Goal: Task Accomplishment & Management: Complete application form

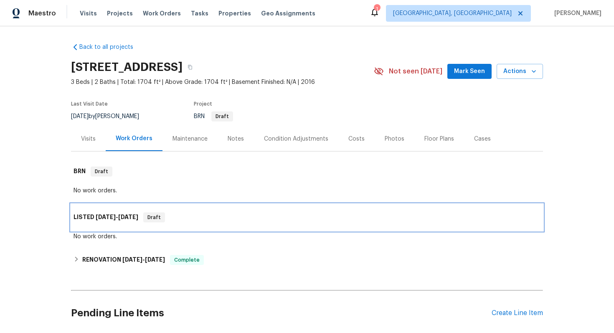
click at [207, 214] on div "LISTED 8/20/25 - 8/22/25 Draft" at bounding box center [306, 217] width 467 height 10
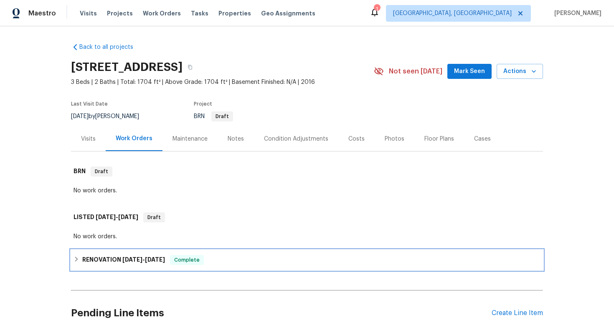
click at [227, 262] on div "RENOVATION 4/17/25 - 4/30/25 Complete" at bounding box center [306, 260] width 467 height 10
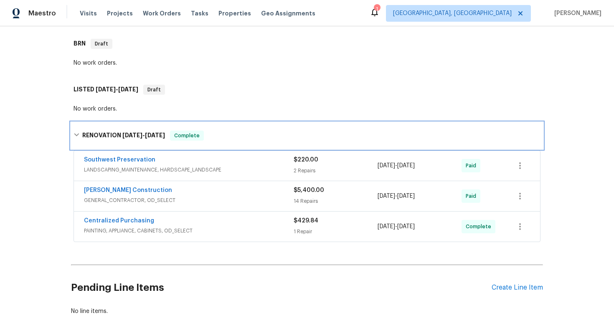
scroll to position [130, 0]
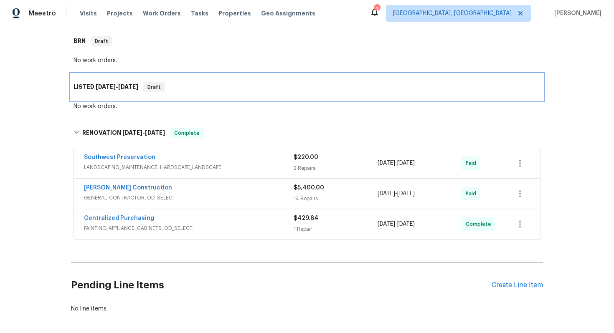
click at [222, 87] on div "LISTED 8/20/25 - 8/22/25 Draft" at bounding box center [306, 87] width 467 height 10
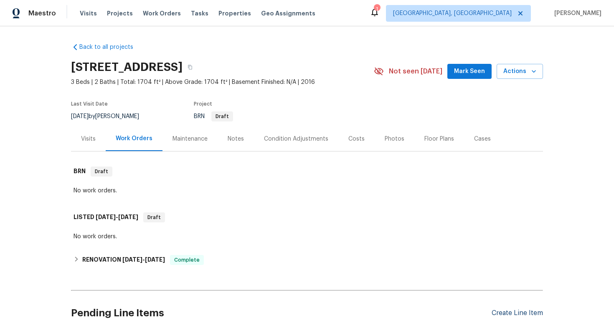
click at [509, 311] on div "Create Line Item" at bounding box center [516, 313] width 51 height 8
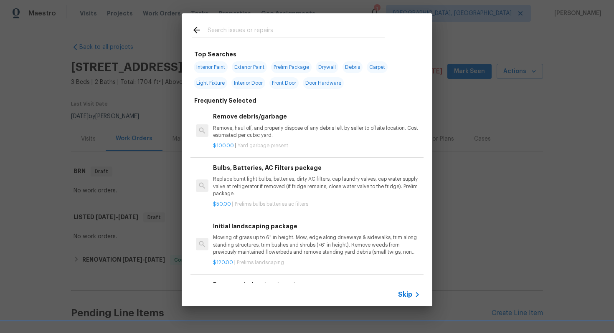
click at [404, 291] on span "Skip" at bounding box center [405, 295] width 14 height 8
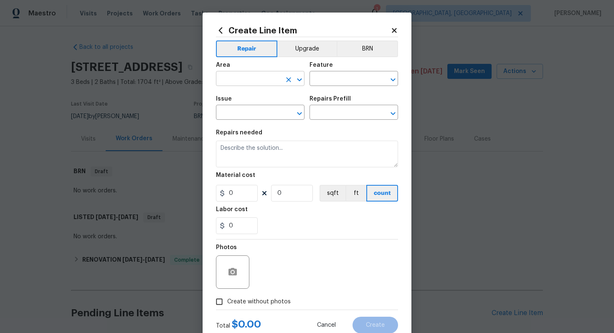
click at [260, 75] on input "text" at bounding box center [248, 79] width 65 height 13
click at [250, 111] on li "Exterior Overall" at bounding box center [260, 112] width 88 height 14
type input "Exterior Overall"
click at [327, 81] on input "text" at bounding box center [341, 79] width 65 height 13
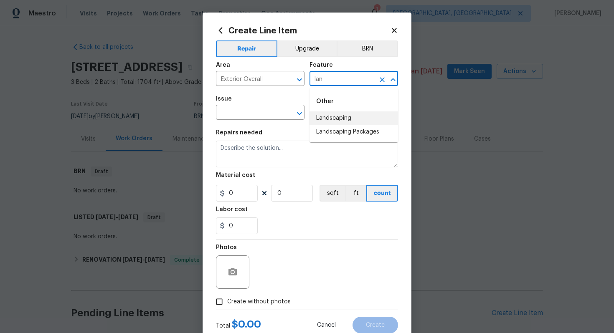
click at [338, 113] on li "Landscaping" at bounding box center [353, 118] width 88 height 14
type input "Landscaping"
click at [255, 112] on input "text" at bounding box center [248, 113] width 65 height 13
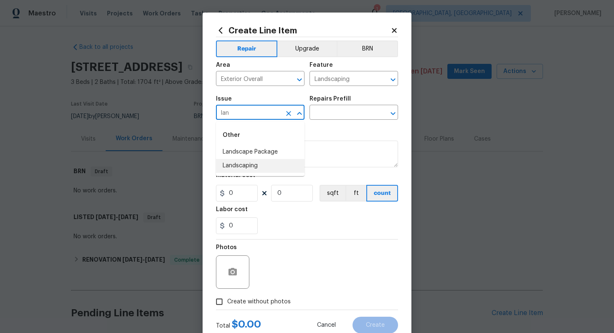
click at [243, 165] on li "Landscaping" at bounding box center [260, 166] width 88 height 14
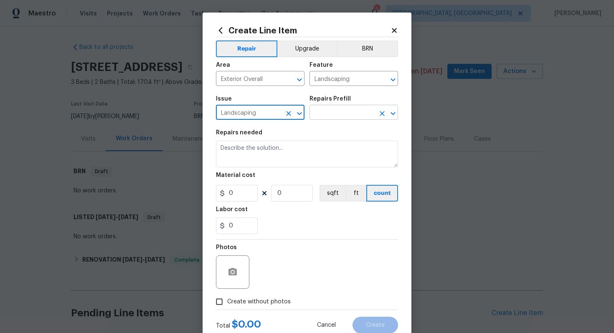
type input "Landscaping"
click at [325, 111] on input "text" at bounding box center [341, 113] width 65 height 13
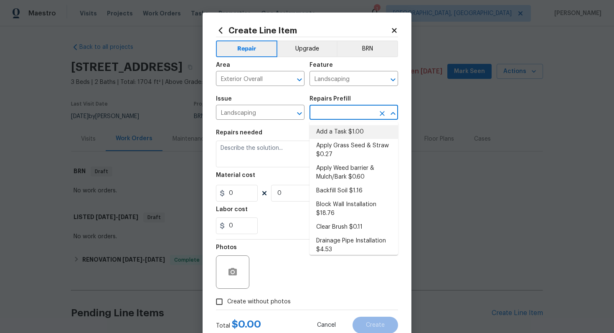
click at [328, 133] on li "Add a Task $1.00" at bounding box center [353, 132] width 88 height 14
type input "Add a Task $1.00"
type textarea "HPM to detail"
type input "1"
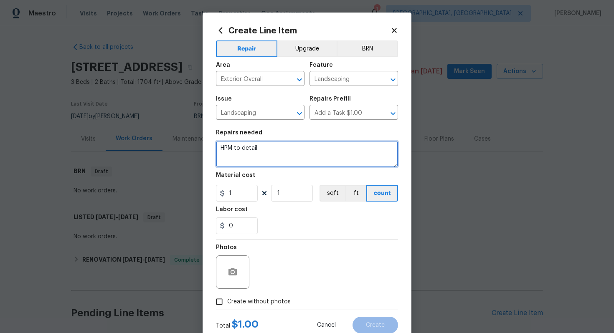
drag, startPoint x: 301, startPoint y: 153, endPoint x: 187, endPoint y: 124, distance: 117.9
click at [187, 127] on div "Create Line Item Repair Upgrade BRN Area Exterior Overall ​ Feature Landscaping…" at bounding box center [307, 166] width 614 height 333
paste textarea "Remove dead plants and replace with approved plants"
paste textarea "Feathery Cassia or Orange Jubilee"
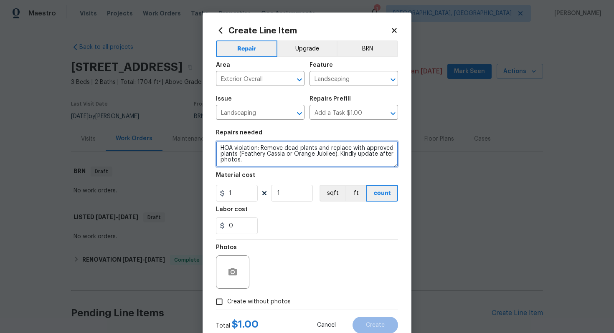
type textarea "HOA violation: Remove dead plants and replace with approved plants (Feathery Ca…"
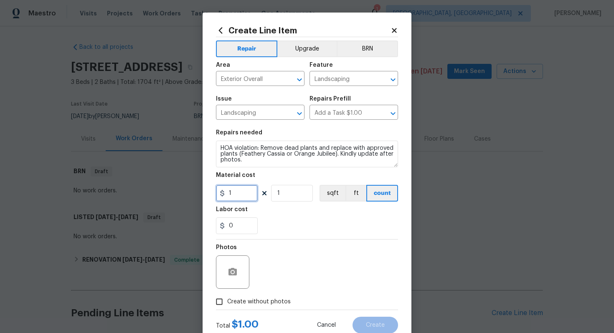
click at [239, 191] on input "1" at bounding box center [237, 193] width 42 height 17
type input "75"
click at [244, 278] on div at bounding box center [232, 271] width 33 height 33
click at [220, 265] on div at bounding box center [232, 271] width 33 height 33
click at [228, 266] on button "button" at bounding box center [232, 272] width 20 height 20
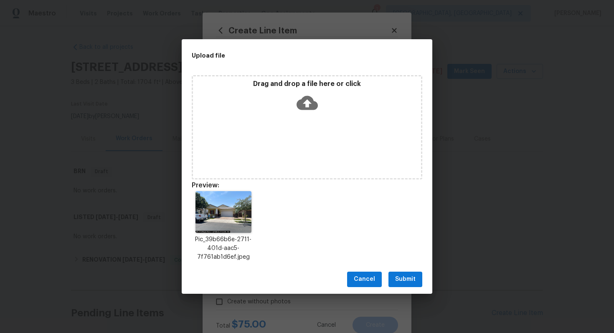
click at [411, 278] on span "Submit" at bounding box center [405, 279] width 20 height 10
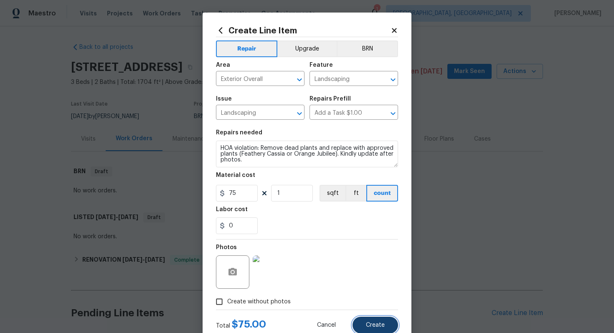
click at [378, 326] on span "Create" at bounding box center [375, 325] width 19 height 6
type input "0"
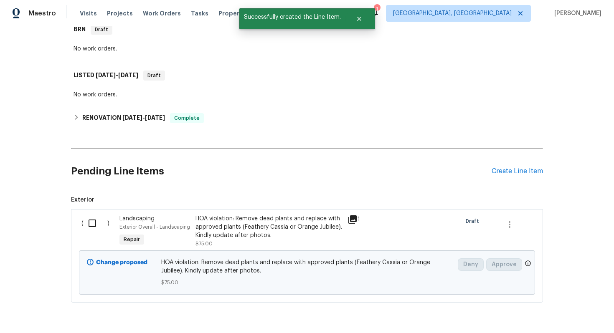
scroll to position [168, 0]
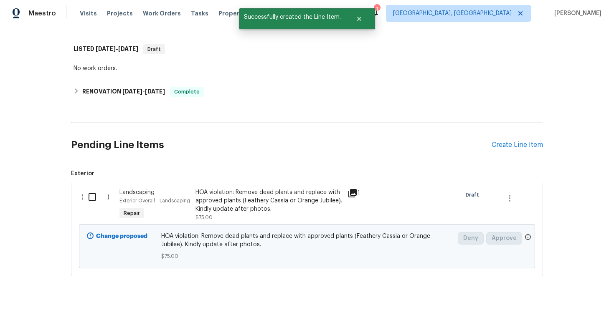
click at [95, 198] on input "checkbox" at bounding box center [95, 197] width 24 height 18
checkbox input "true"
click at [569, 312] on span "Create Work Order" at bounding box center [566, 312] width 56 height 10
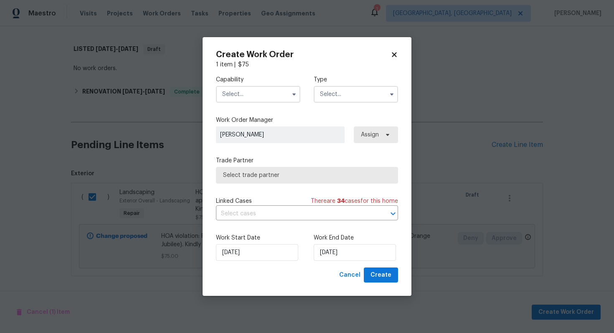
click at [252, 96] on input "text" at bounding box center [258, 94] width 84 height 17
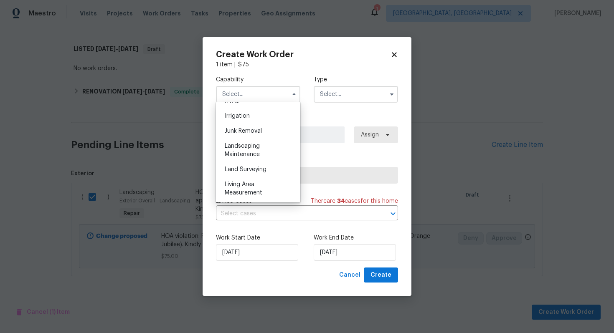
scroll to position [559, 0]
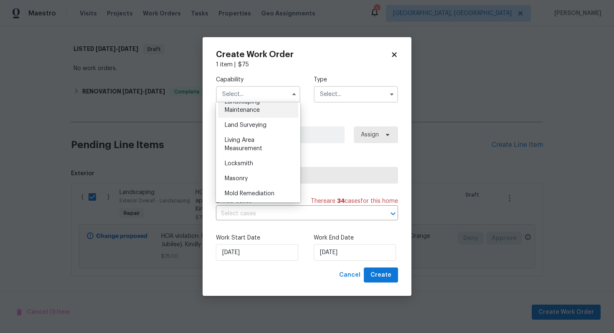
click at [266, 111] on div "Landscaping Maintenance" at bounding box center [258, 105] width 80 height 23
type input "Landscaping Maintenance"
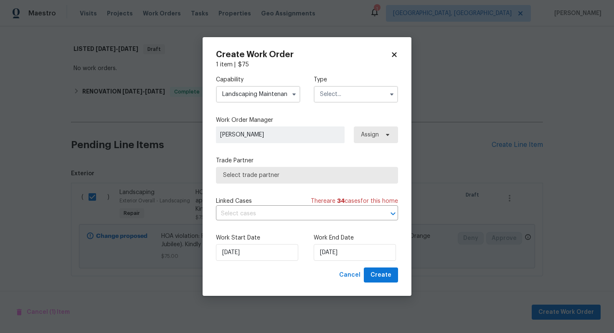
click at [332, 95] on input "text" at bounding box center [355, 94] width 84 height 17
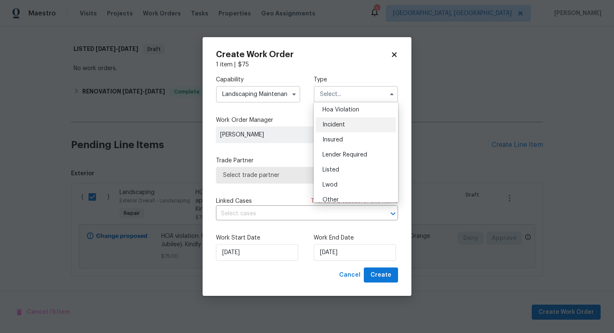
scroll to position [14, 0]
click at [349, 113] on span "Hoa Violation" at bounding box center [340, 113] width 37 height 6
type input "Hoa Violation"
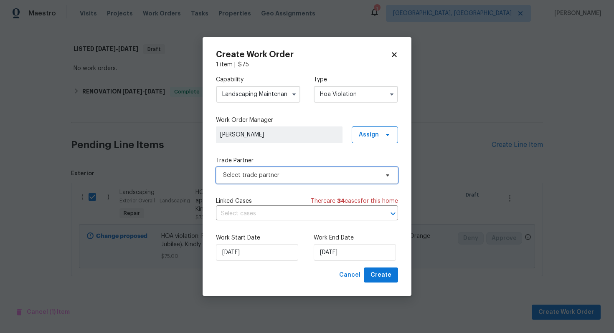
click at [288, 174] on span "Select trade partner" at bounding box center [301, 175] width 156 height 8
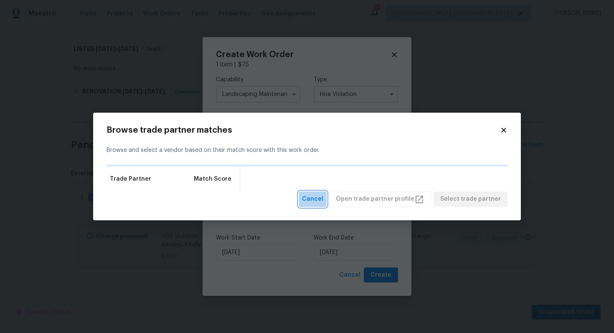
click at [323, 199] on span "Cancel" at bounding box center [312, 199] width 21 height 10
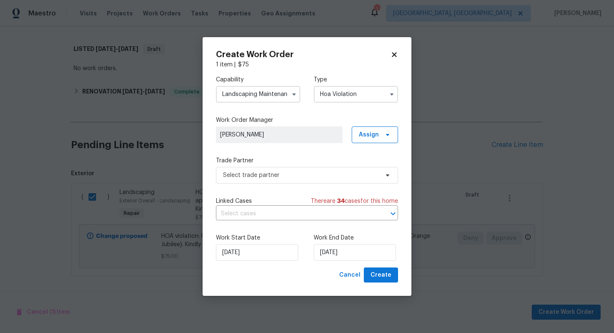
click at [282, 222] on div "Capability Landscaping Maintenance Type Hoa Violation Work Order Manager [PERSO…" at bounding box center [307, 168] width 182 height 199
click at [282, 213] on input "text" at bounding box center [295, 213] width 159 height 13
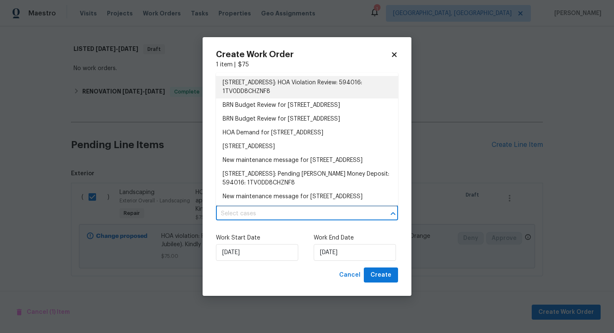
click at [340, 89] on li "[STREET_ADDRESS]: HOA Violation Review: 594016: 1TV0DD8CHZNF8" at bounding box center [307, 87] width 182 height 23
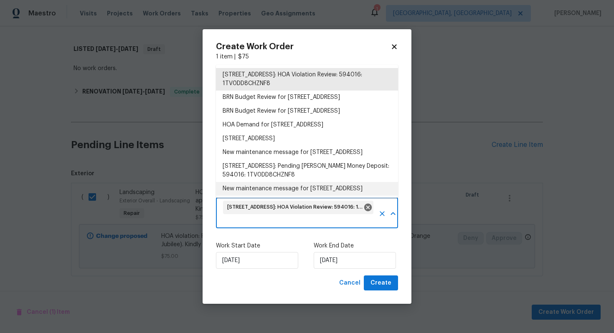
click at [293, 238] on div "Work Start Date [DATE] Work End Date [DATE]" at bounding box center [307, 255] width 182 height 40
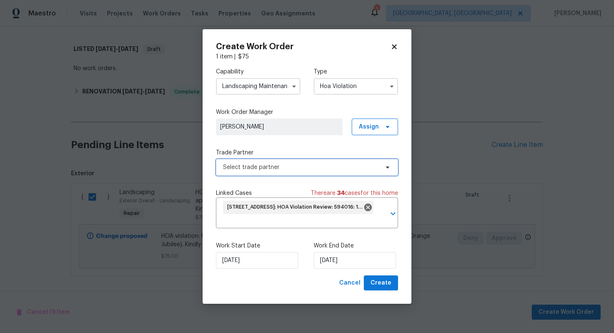
click at [280, 164] on span "Select trade partner" at bounding box center [301, 167] width 156 height 8
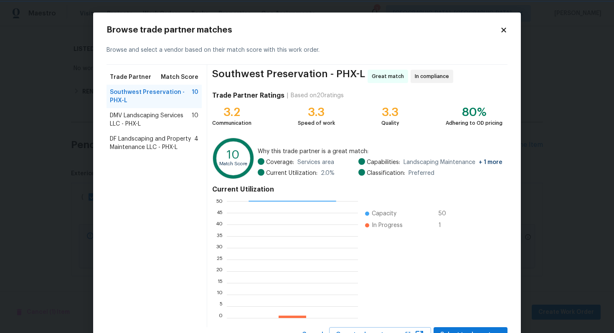
scroll to position [35, 0]
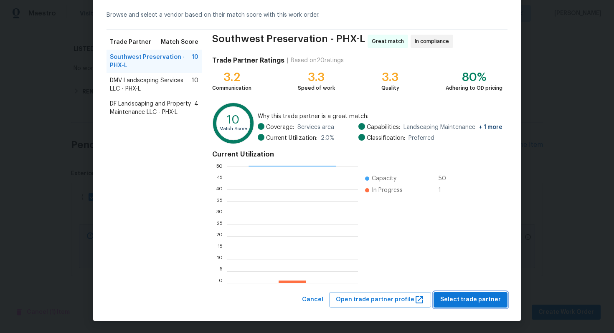
click at [467, 299] on span "Select trade partner" at bounding box center [470, 300] width 61 height 10
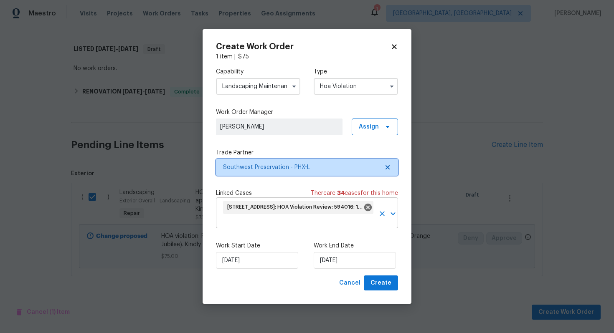
scroll to position [0, 0]
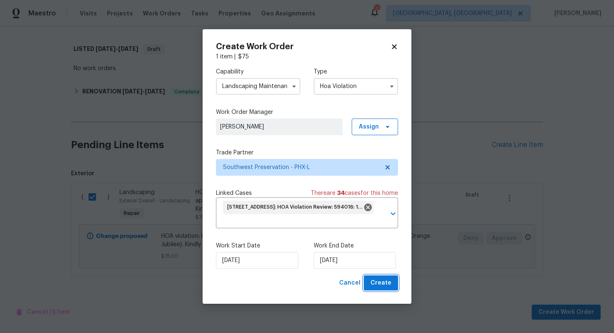
click at [381, 283] on span "Create" at bounding box center [380, 283] width 21 height 10
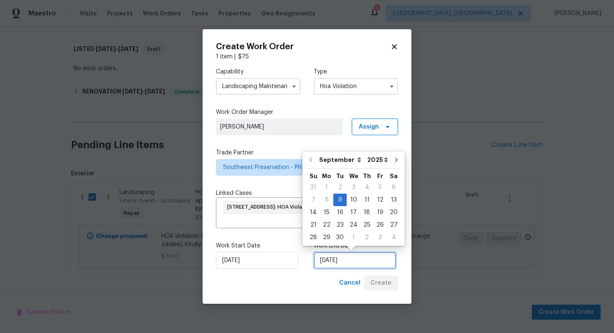
click at [367, 268] on input "[DATE]" at bounding box center [354, 260] width 82 height 17
checkbox input "false"
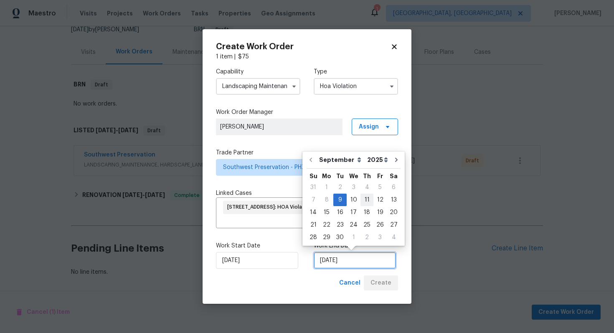
scroll to position [87, 0]
click at [366, 199] on div "11" at bounding box center [366, 200] width 13 height 12
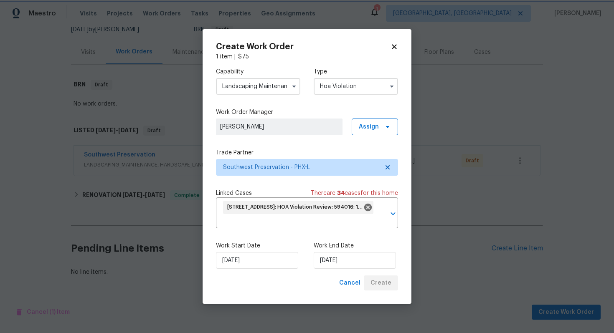
type input "[DATE]"
click at [398, 51] on div "Create Work Order 1 item | $ 75 Capability Landscaping Maintenance Type Hoa Vio…" at bounding box center [306, 166] width 209 height 275
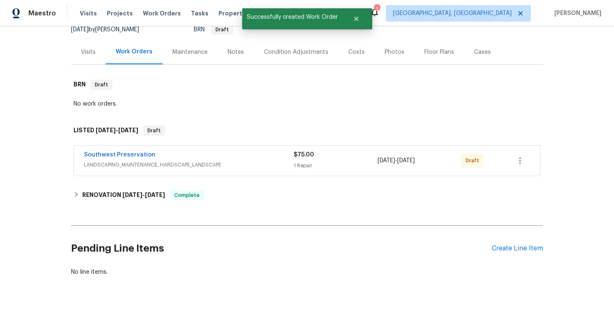
click at [208, 159] on div "Southwest Preservation" at bounding box center [189, 156] width 210 height 10
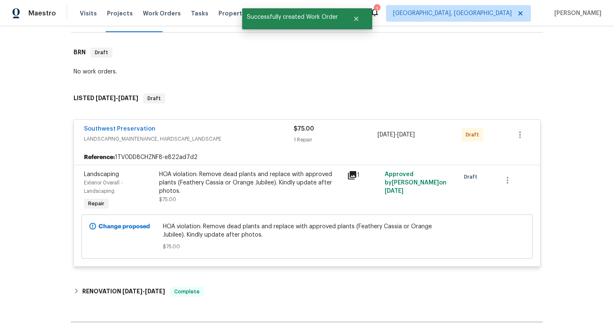
scroll to position [168, 0]
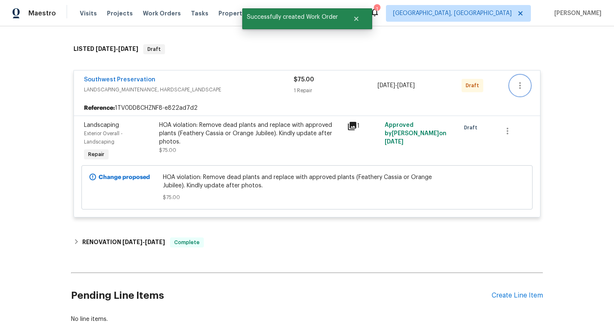
click at [521, 90] on icon "button" at bounding box center [520, 86] width 10 height 10
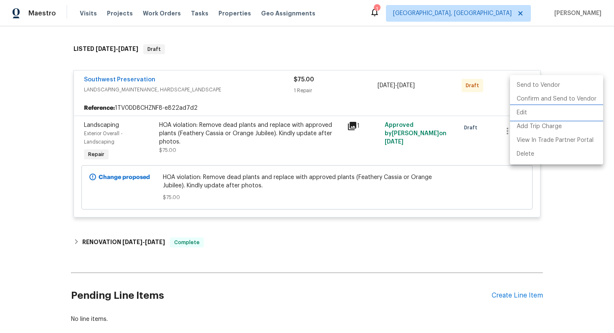
click at [523, 112] on li "Edit" at bounding box center [556, 113] width 93 height 14
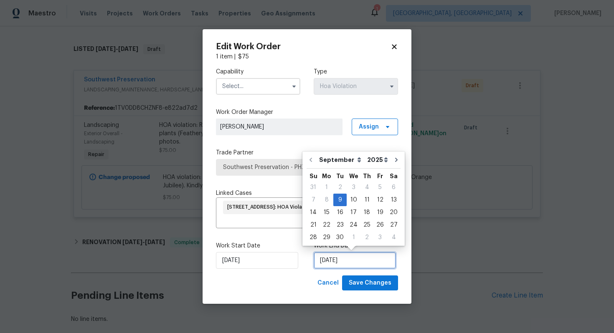
click at [338, 263] on input "[DATE]" at bounding box center [354, 260] width 82 height 17
click at [378, 196] on div "12" at bounding box center [379, 200] width 13 height 12
type input "[DATE]"
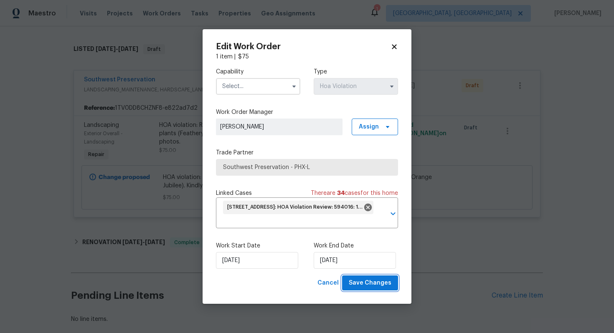
click at [365, 287] on span "Save Changes" at bounding box center [370, 283] width 43 height 10
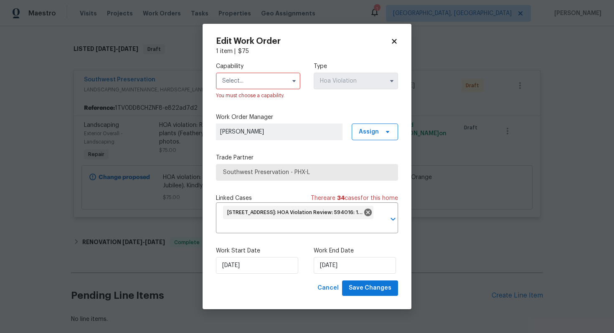
click at [270, 89] on input "text" at bounding box center [258, 81] width 84 height 17
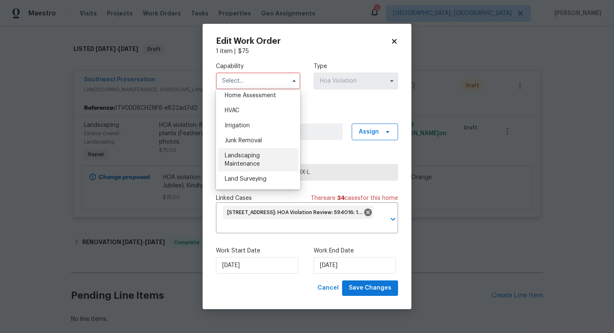
scroll to position [493, 0]
click at [259, 154] on span "Landscaping Maintenance" at bounding box center [242, 159] width 35 height 14
type input "Landscaping Maintenance"
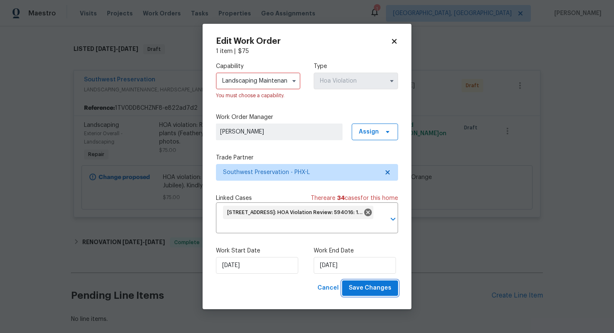
click at [378, 289] on span "Save Changes" at bounding box center [370, 288] width 43 height 10
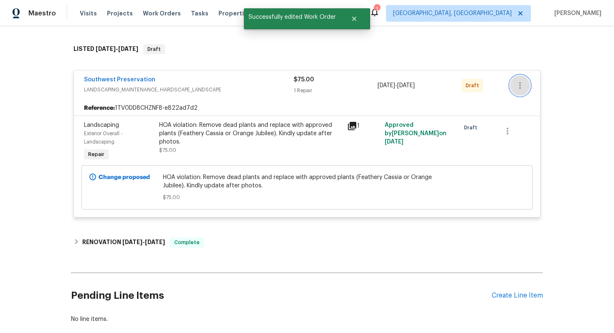
click at [516, 83] on icon "button" at bounding box center [520, 86] width 10 height 10
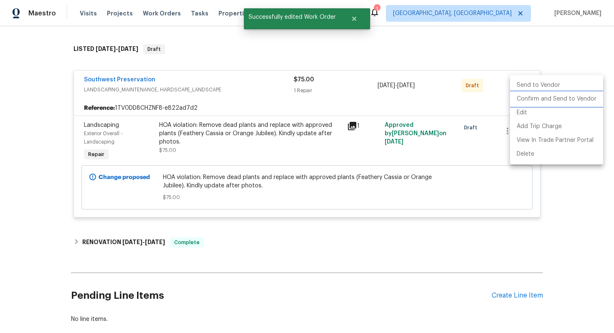
click at [516, 105] on li "Confirm and Send to Vendor" at bounding box center [556, 99] width 93 height 14
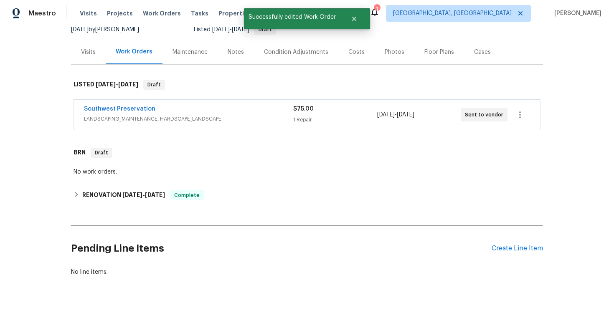
click at [113, 106] on span "Southwest Preservation" at bounding box center [119, 109] width 71 height 8
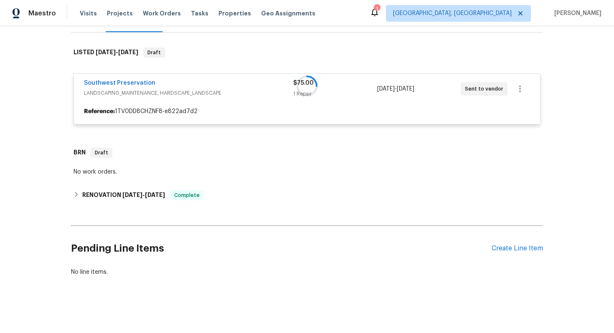
scroll to position [168, 0]
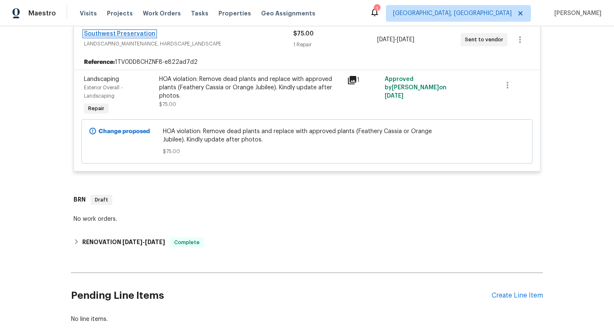
click at [123, 31] on link "Southwest Preservation" at bounding box center [119, 34] width 71 height 6
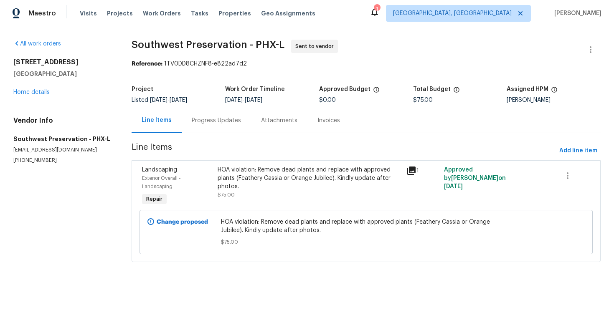
click at [206, 117] on div "Progress Updates" at bounding box center [216, 120] width 49 height 8
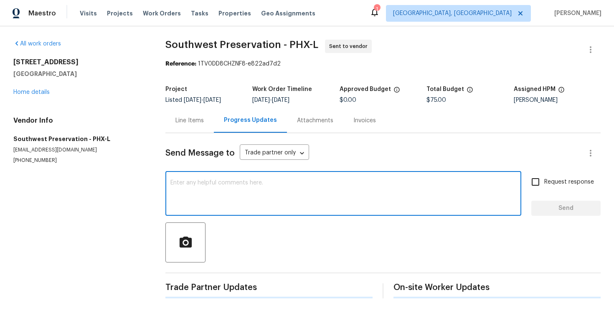
click at [239, 202] on textarea at bounding box center [343, 194] width 346 height 29
paste textarea "This property is set to close, so we kindly ask if you could prioritize this. T…"
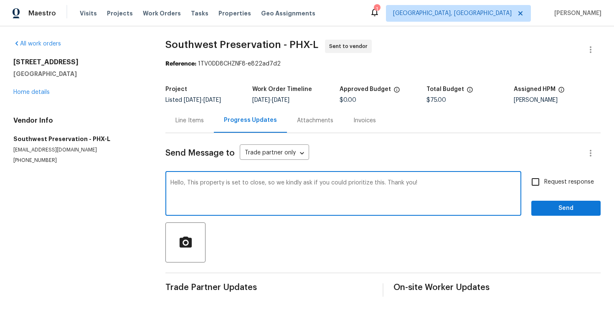
type textarea "Hello, This property is set to close, so we kindly ask if you could prioritize …"
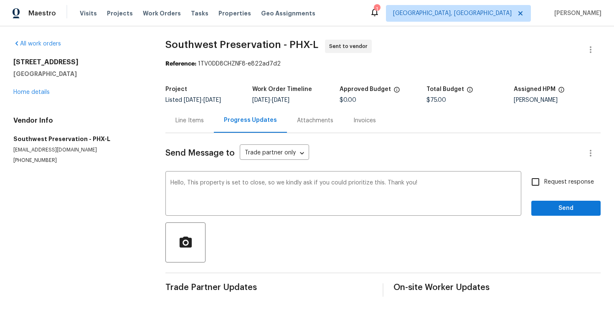
click at [548, 182] on span "Request response" at bounding box center [569, 182] width 50 height 9
click at [544, 182] on input "Request response" at bounding box center [535, 182] width 18 height 18
checkbox input "true"
click at [548, 212] on span "Send" at bounding box center [566, 208] width 56 height 10
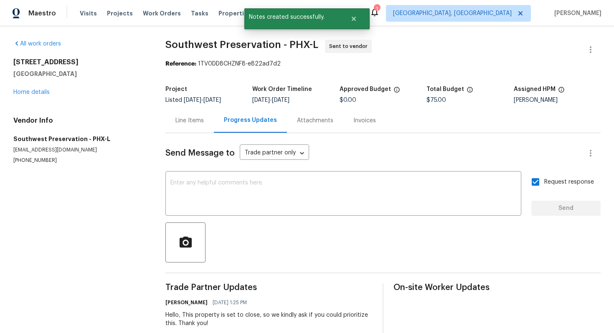
click at [32, 96] on div "All work orders [STREET_ADDRESS] Home details Vendor Info Southwest Preservatio…" at bounding box center [79, 102] width 132 height 124
click at [33, 94] on link "Home details" at bounding box center [31, 92] width 36 height 6
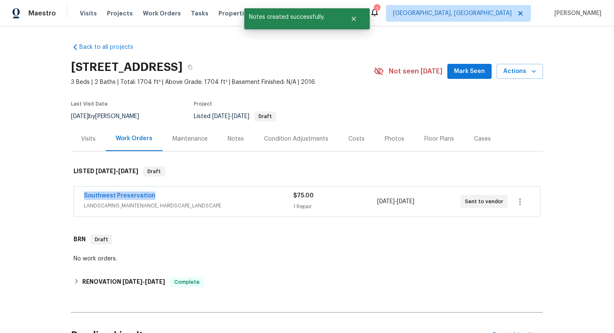
drag, startPoint x: 164, startPoint y: 194, endPoint x: 81, endPoint y: 191, distance: 83.1
click at [81, 191] on div "Southwest Preservation LANDSCAPING_MAINTENANCE, HARDSCAPE_LANDSCAPE $75.00 1 Re…" at bounding box center [307, 202] width 466 height 30
copy link "Southwest Preservation"
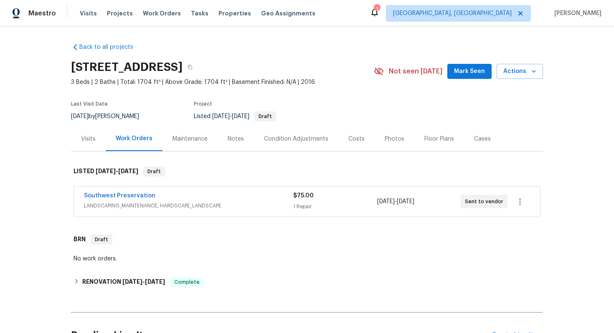
click at [480, 139] on div "Cases" at bounding box center [482, 139] width 17 height 8
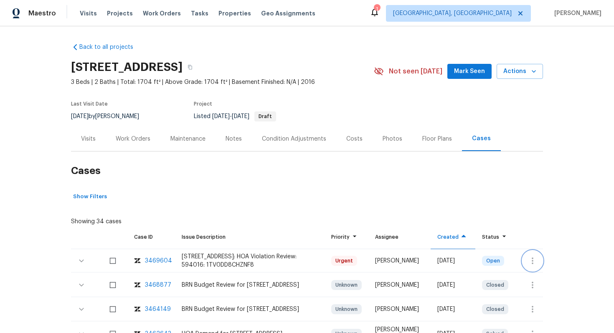
click at [533, 258] on icon "button" at bounding box center [532, 261] width 2 height 7
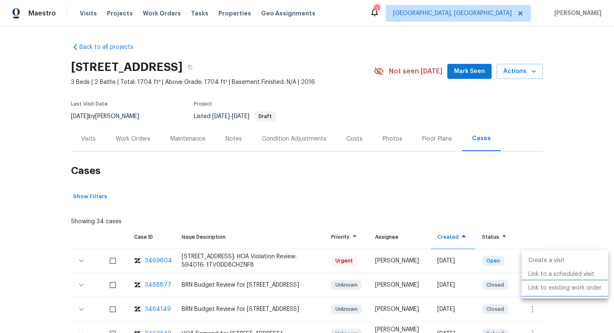
click at [546, 287] on li "Link to existing work order" at bounding box center [564, 288] width 86 height 14
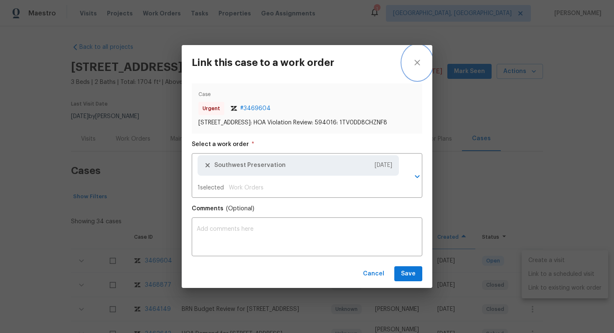
click at [414, 58] on icon "close" at bounding box center [417, 63] width 10 height 10
